Goal: Task Accomplishment & Management: Use online tool/utility

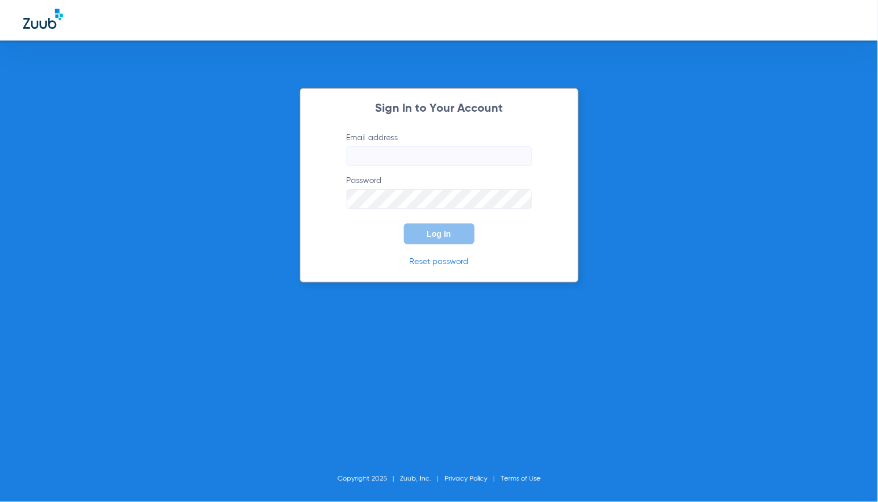
type input "[EMAIL_ADDRESS][DOMAIN_NAME]"
click at [431, 233] on span "Log In" at bounding box center [439, 233] width 24 height 9
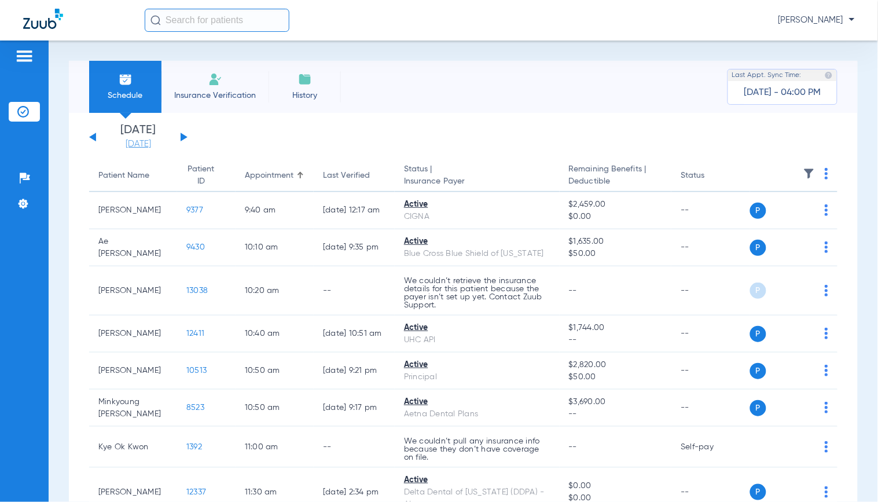
click at [141, 141] on link "[DATE]" at bounding box center [138, 144] width 69 height 12
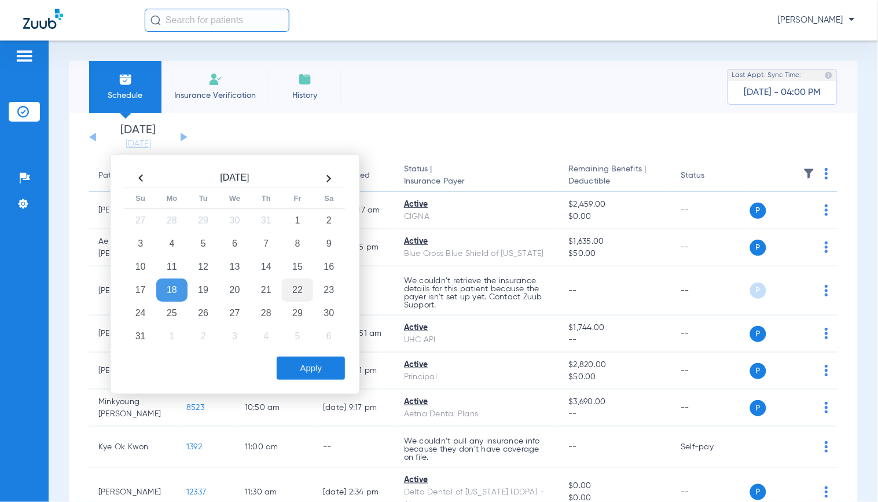
click at [298, 293] on td "22" at bounding box center [297, 289] width 31 height 23
click at [315, 366] on button "Apply" at bounding box center [311, 367] width 68 height 23
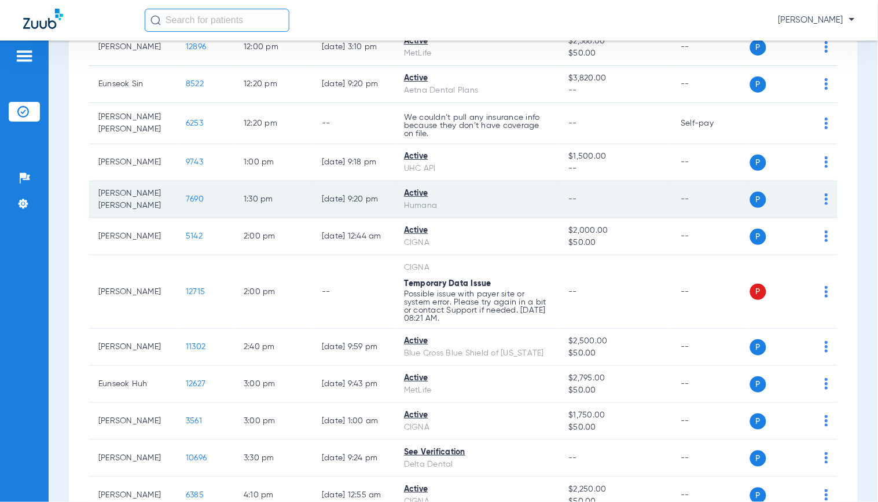
scroll to position [591, 0]
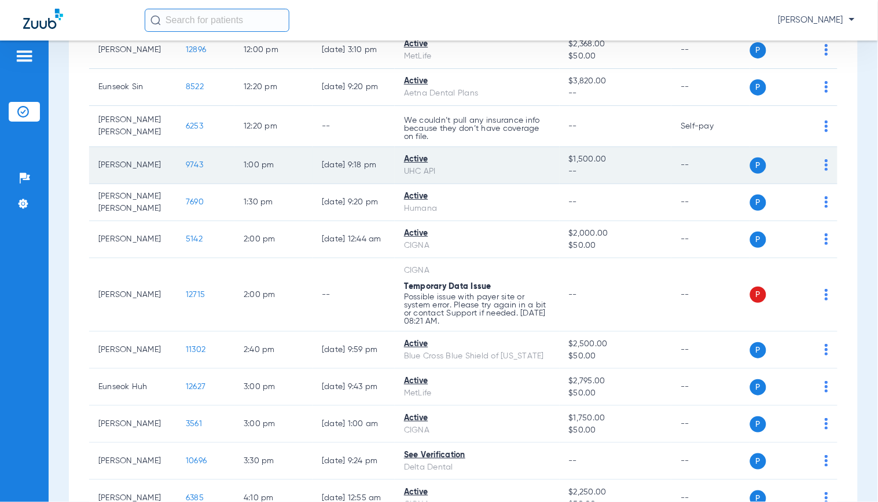
click at [186, 161] on span "9743" at bounding box center [194, 165] width 17 height 8
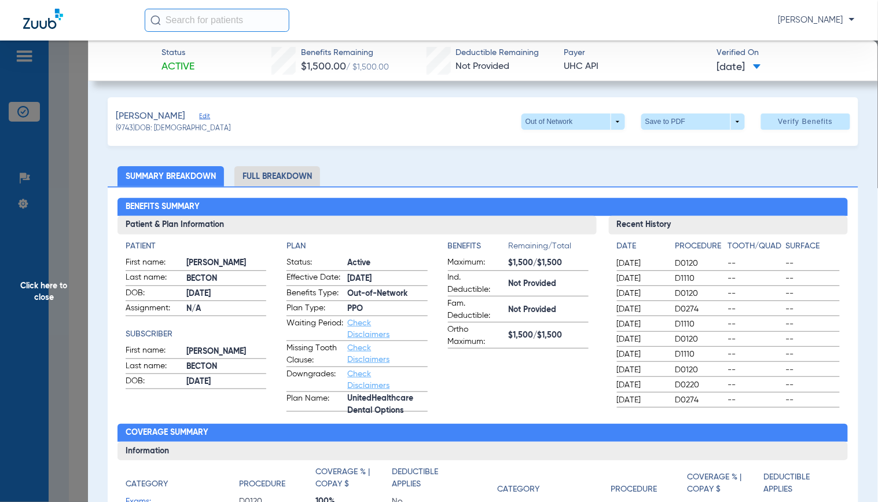
drag, startPoint x: 797, startPoint y: 126, endPoint x: 787, endPoint y: 140, distance: 16.7
click at [796, 126] on span at bounding box center [805, 122] width 89 height 28
click at [42, 228] on span "Click here to close" at bounding box center [44, 291] width 88 height 502
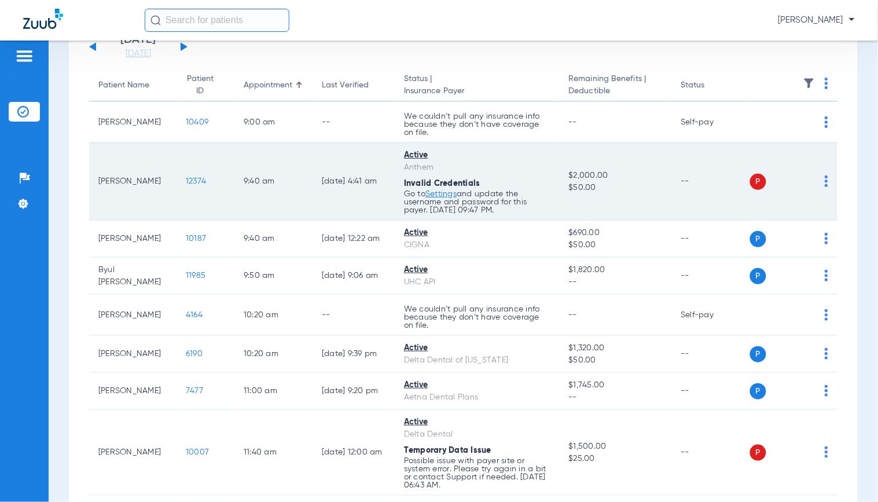
scroll to position [76, 0]
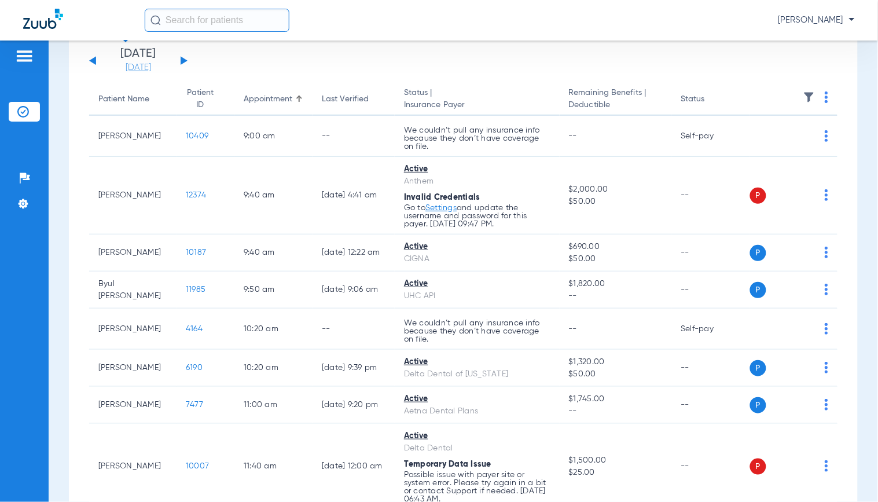
click at [147, 67] on link "[DATE]" at bounding box center [138, 68] width 69 height 12
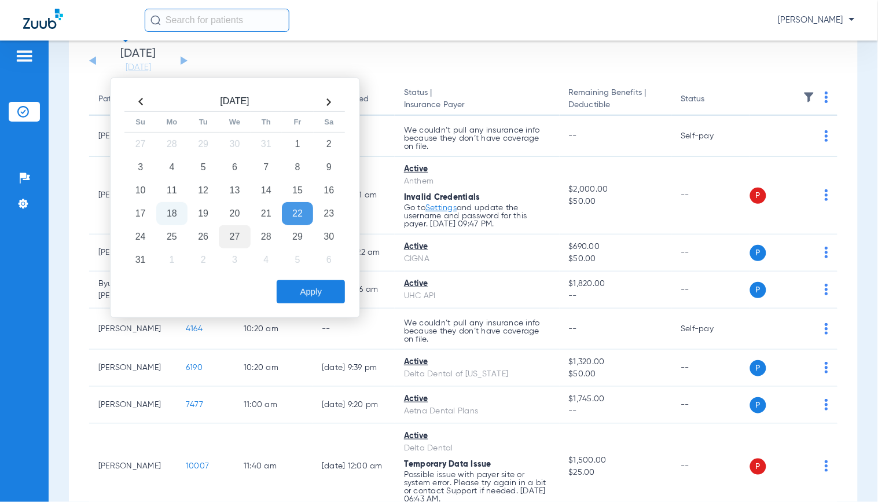
click at [228, 228] on td "27" at bounding box center [234, 236] width 31 height 23
click at [314, 292] on button "Apply" at bounding box center [311, 291] width 68 height 23
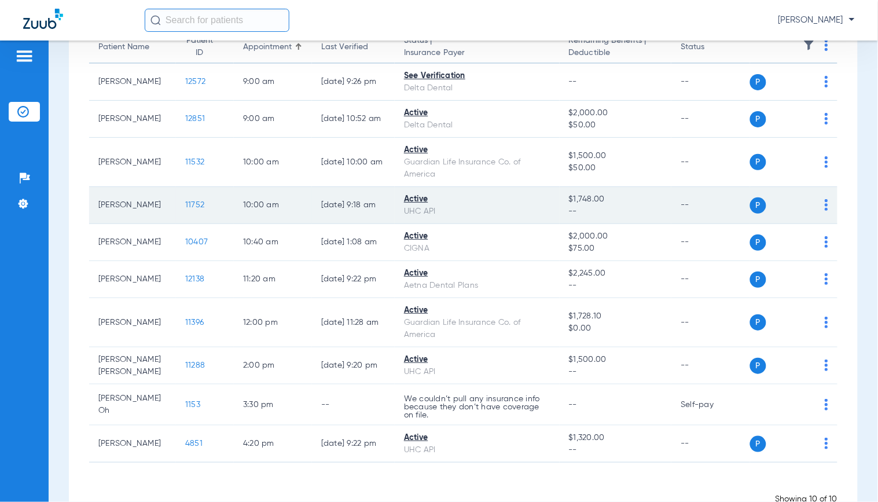
scroll to position [163, 0]
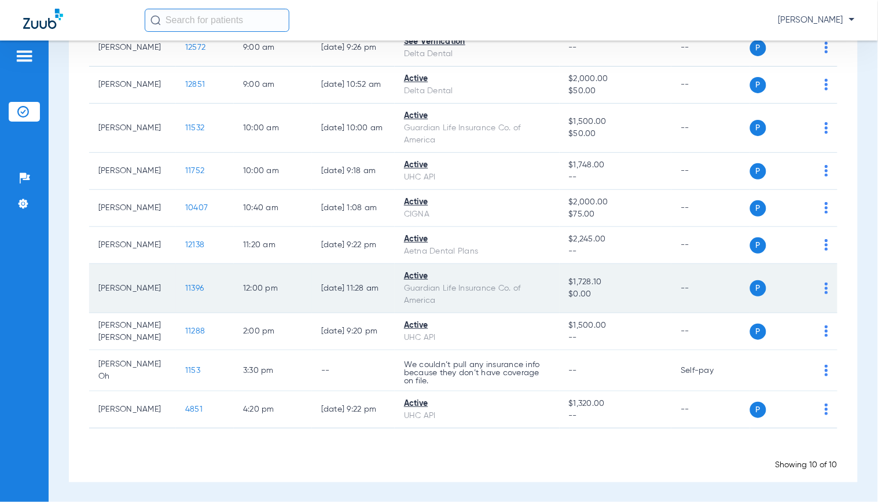
click at [185, 289] on span "11396" at bounding box center [194, 288] width 19 height 8
